Goal: Task Accomplishment & Management: Manage account settings

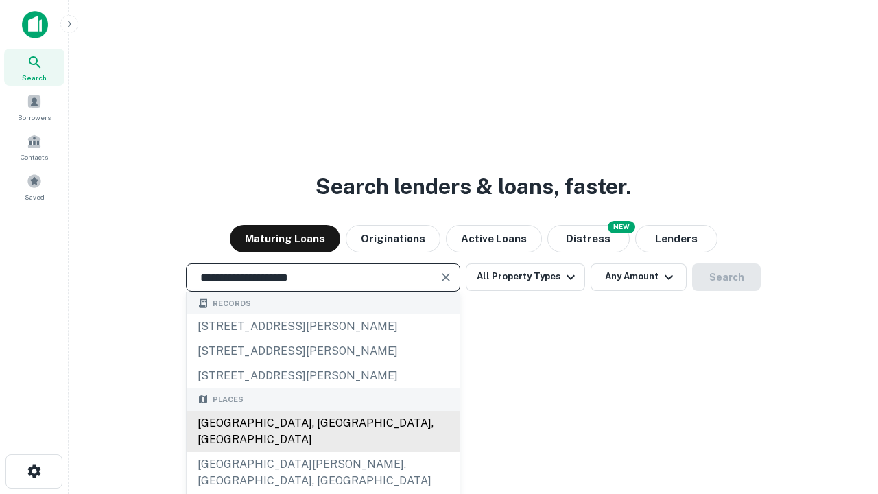
click at [323, 452] on div "[GEOGRAPHIC_DATA], [GEOGRAPHIC_DATA], [GEOGRAPHIC_DATA]" at bounding box center [323, 431] width 273 height 41
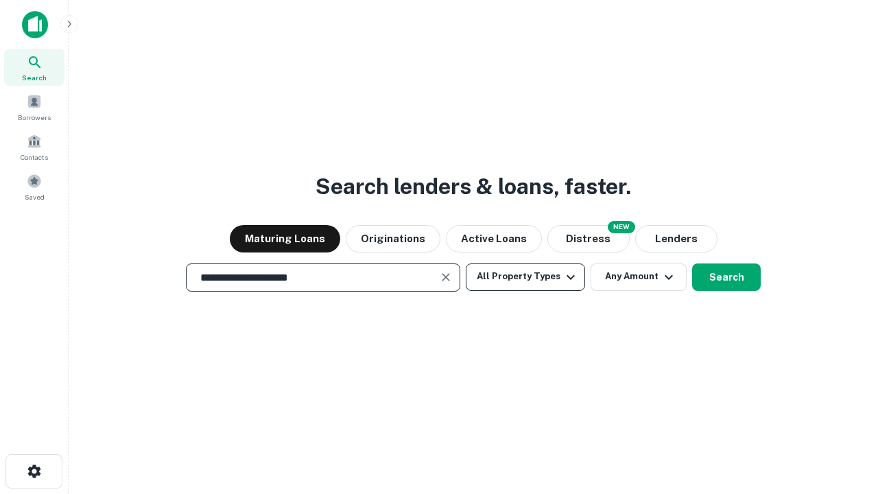
type input "**********"
click at [526, 277] on button "All Property Types" at bounding box center [525, 277] width 119 height 27
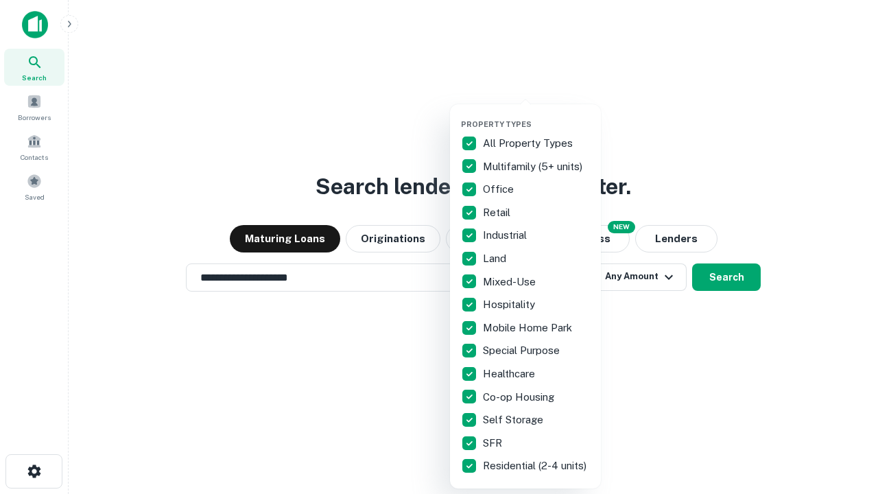
click at [537, 115] on button "button" at bounding box center [536, 115] width 151 height 1
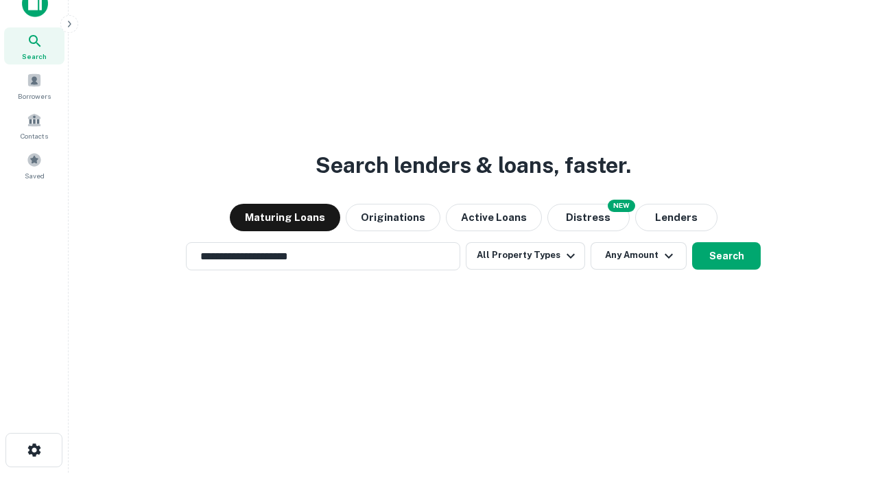
scroll to position [8, 165]
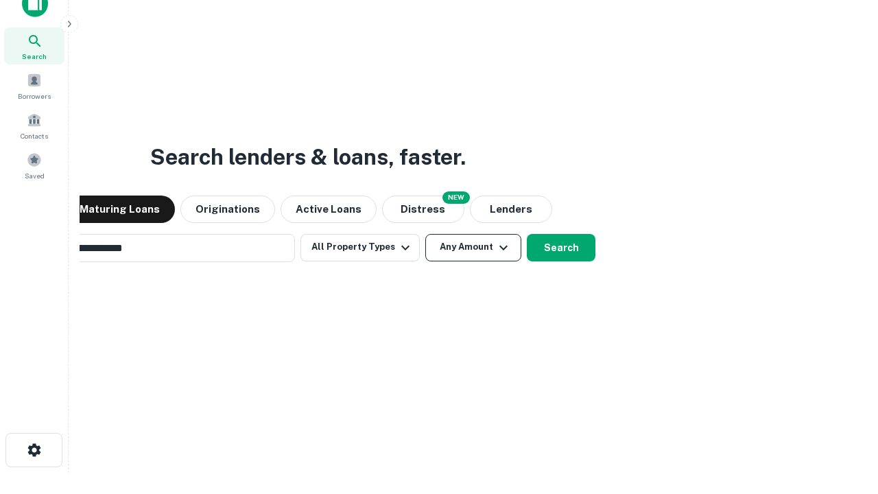
click at [425, 234] on button "Any Amount" at bounding box center [473, 247] width 96 height 27
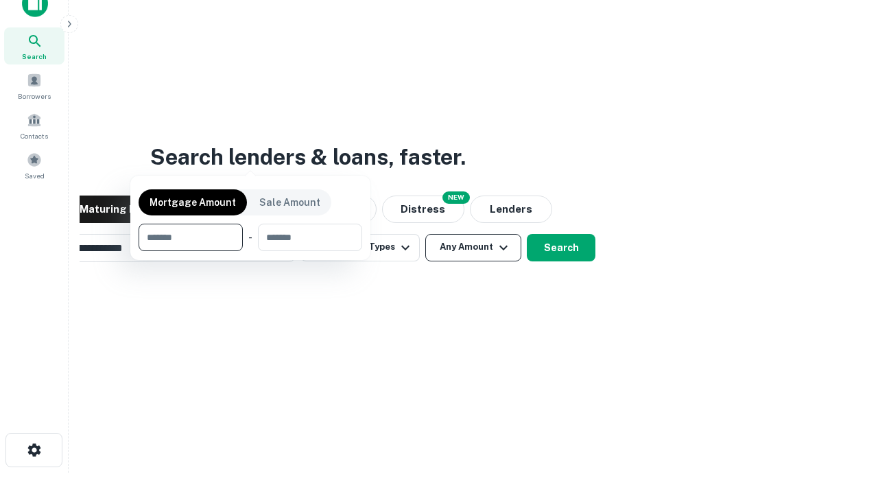
scroll to position [22, 0]
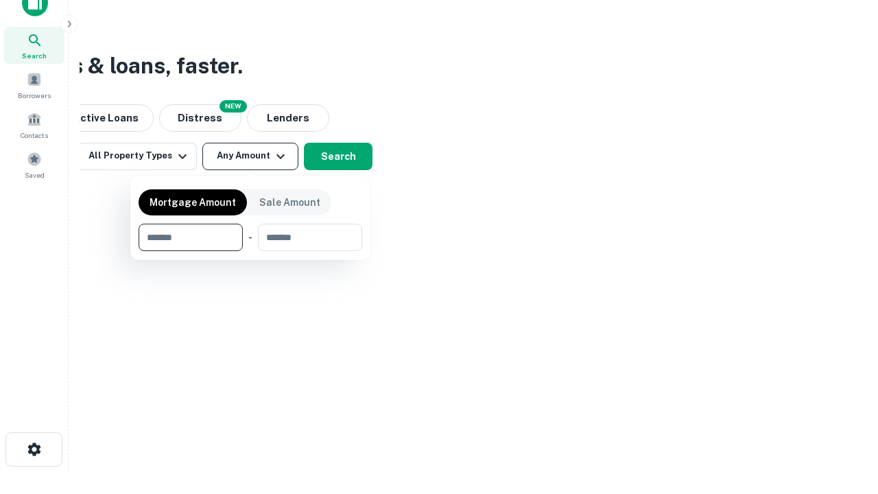
type input "*******"
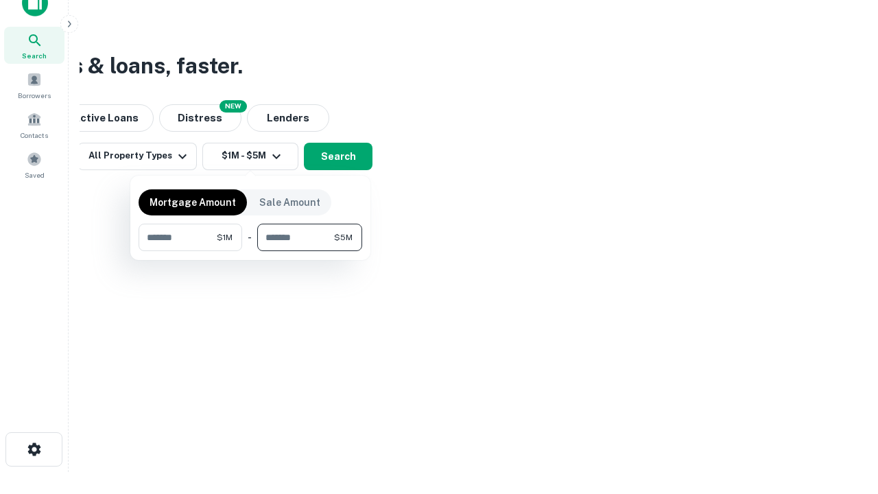
type input "*******"
click at [250, 251] on button "button" at bounding box center [251, 251] width 224 height 1
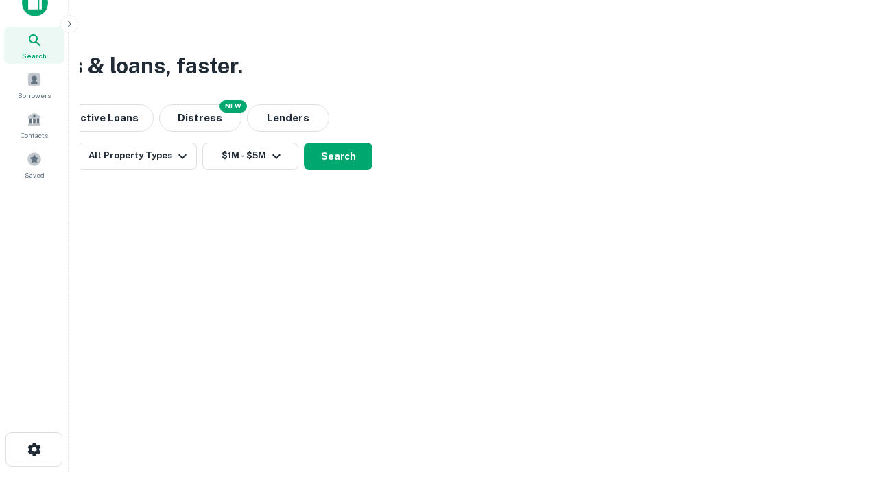
scroll to position [8, 253]
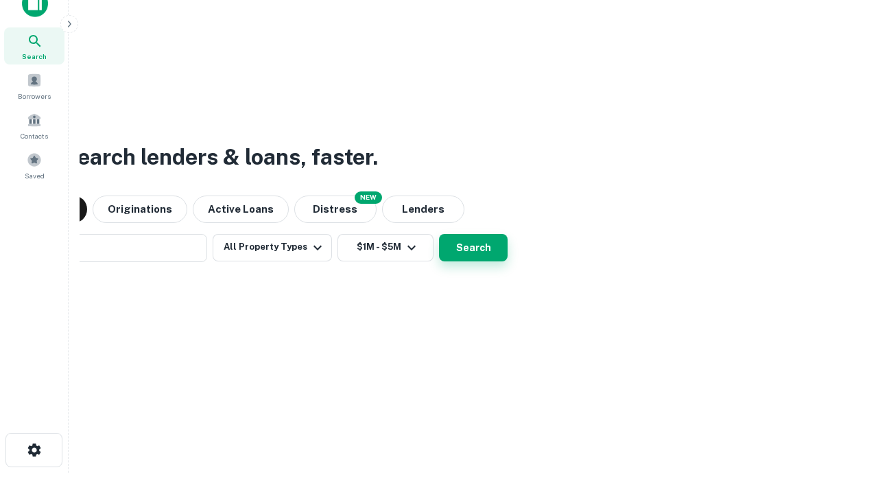
click at [439, 234] on button "Search" at bounding box center [473, 247] width 69 height 27
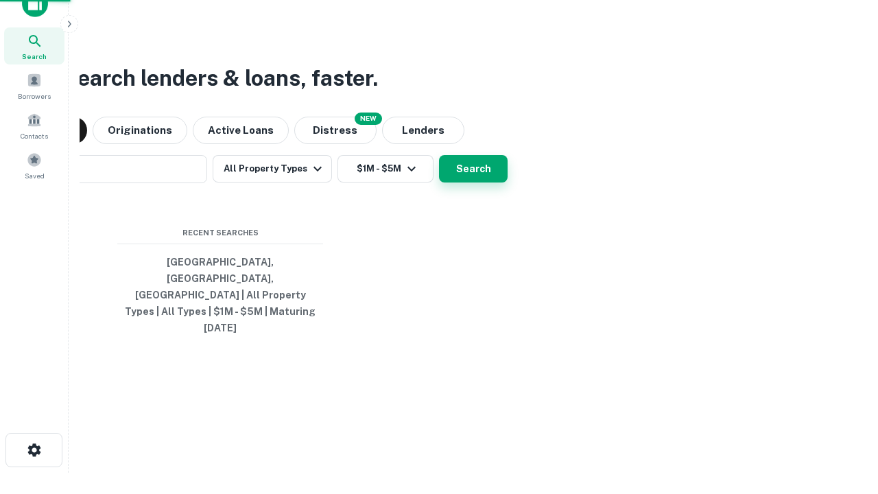
scroll to position [36, 388]
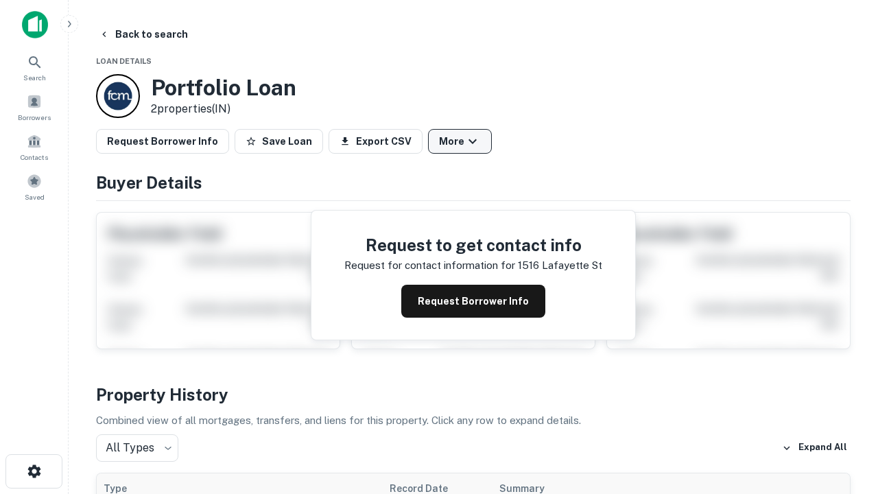
click at [460, 141] on button "More" at bounding box center [460, 141] width 64 height 25
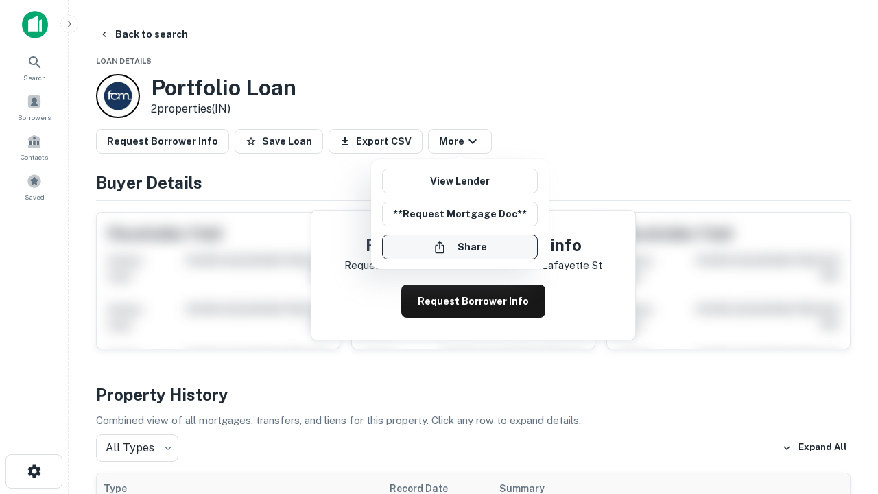
click at [460, 247] on button "Share" at bounding box center [460, 247] width 156 height 25
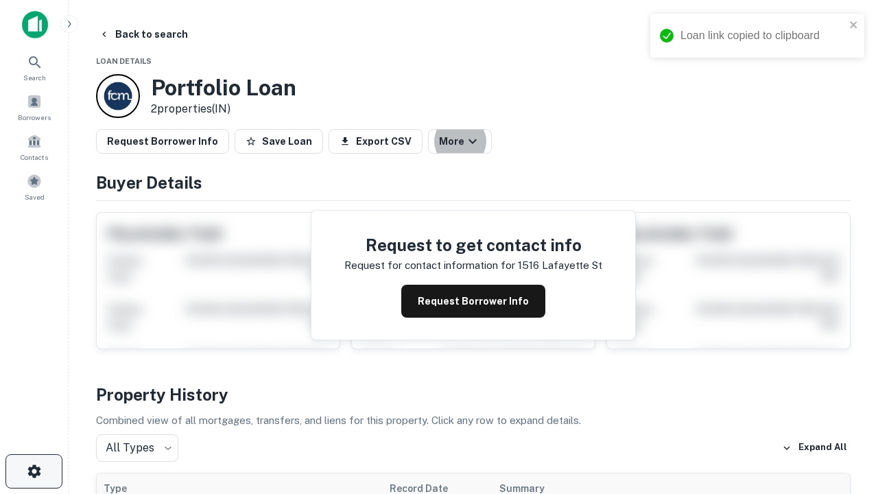
click at [34, 471] on icon "button" at bounding box center [34, 471] width 16 height 16
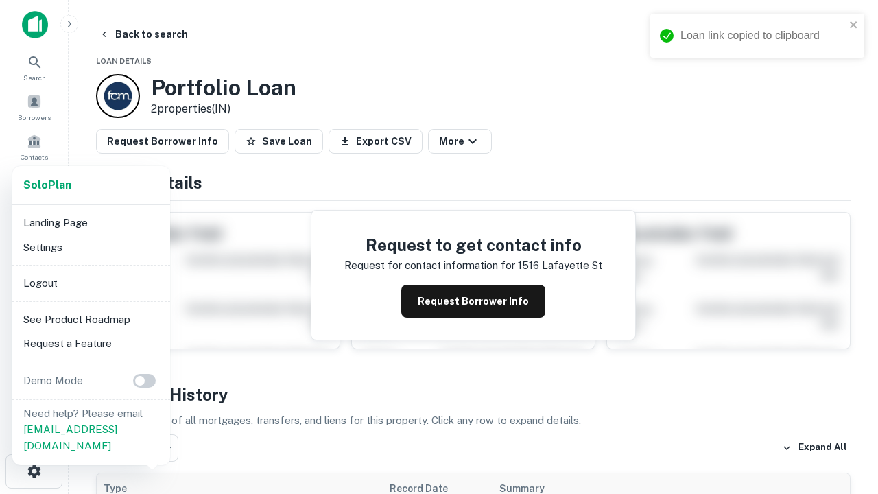
click at [91, 283] on li "Logout" at bounding box center [91, 283] width 147 height 25
